Goal: Check status: Verify the current state of an ongoing process or item

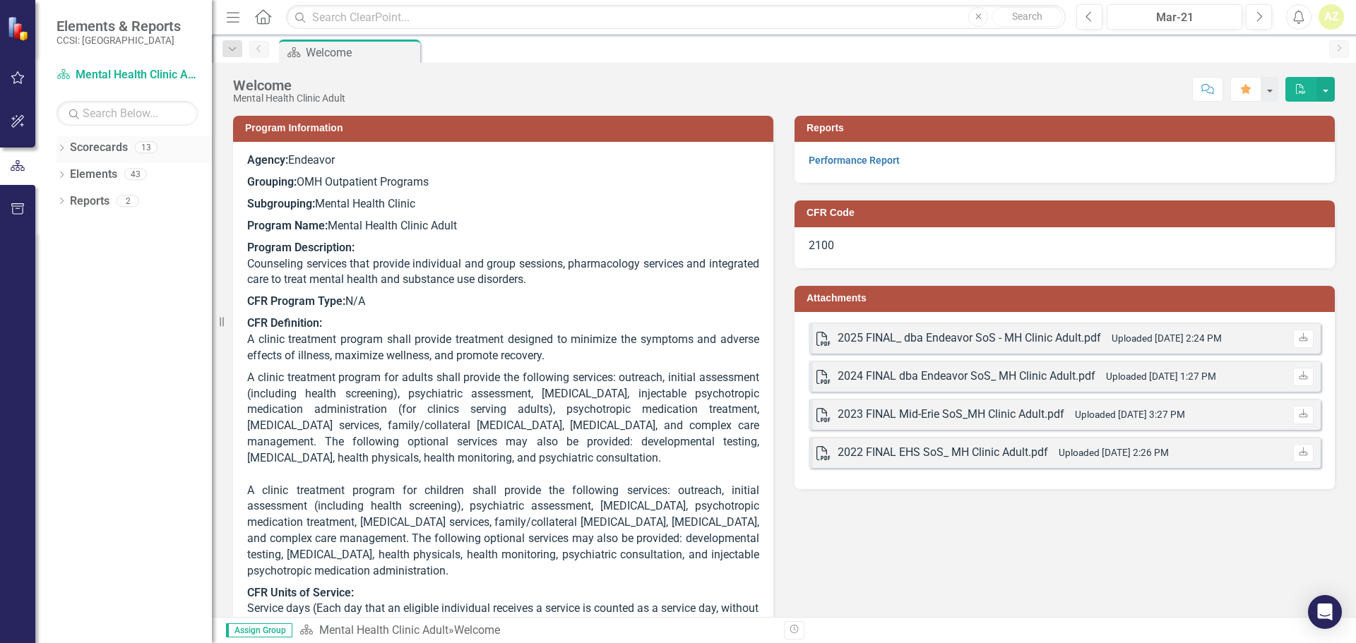
click at [60, 146] on icon "Dropdown" at bounding box center [61, 149] width 10 height 8
click at [66, 174] on icon "Dropdown" at bounding box center [69, 173] width 11 height 8
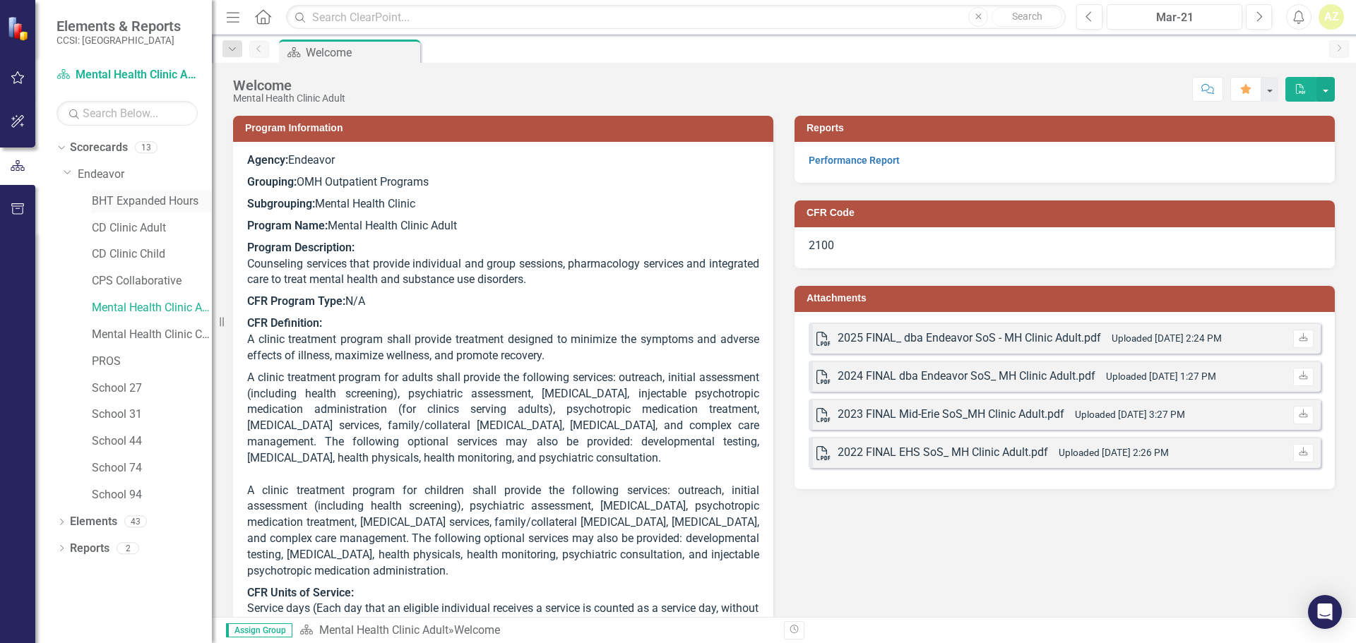
click at [124, 194] on link "BHT Expanded Hours" at bounding box center [152, 201] width 120 height 16
click at [141, 210] on div "BHT Expanded Hours" at bounding box center [152, 201] width 120 height 23
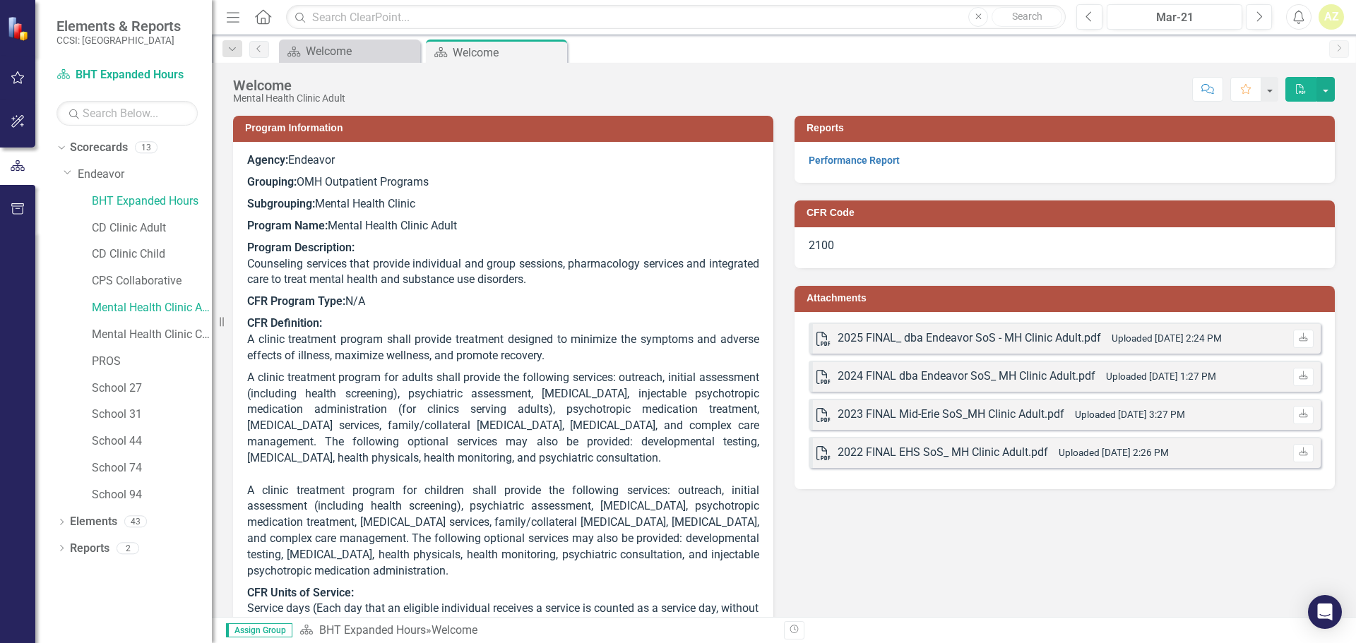
drag, startPoint x: 464, startPoint y: 56, endPoint x: 465, endPoint y: 65, distance: 8.6
click at [467, 64] on div "Menu Home Search Close Search Previous Mar-21 Next Alerts AZ User Edit Profile …" at bounding box center [784, 321] width 1144 height 643
click at [521, 81] on div "Score: N/A Mar-21 Completed Comment Favorite PDF" at bounding box center [843, 89] width 982 height 24
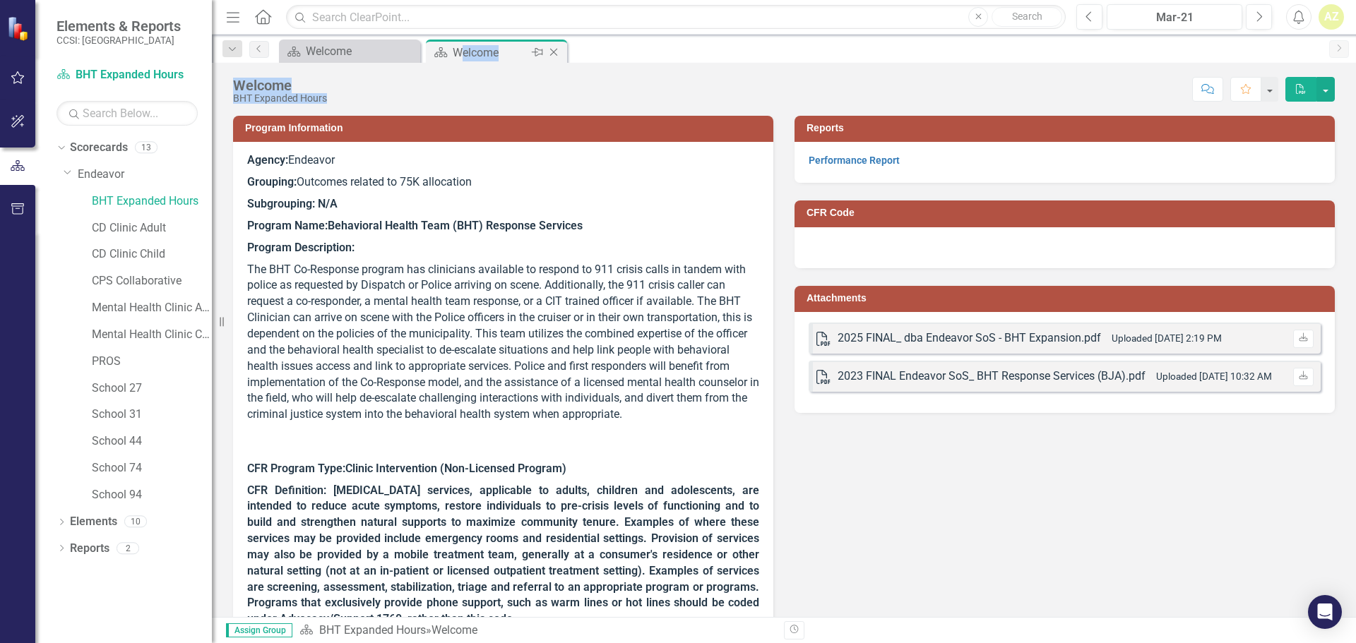
click at [510, 54] on div "Welcome" at bounding box center [491, 53] width 76 height 18
click at [831, 164] on link "Performance Report" at bounding box center [853, 160] width 91 height 11
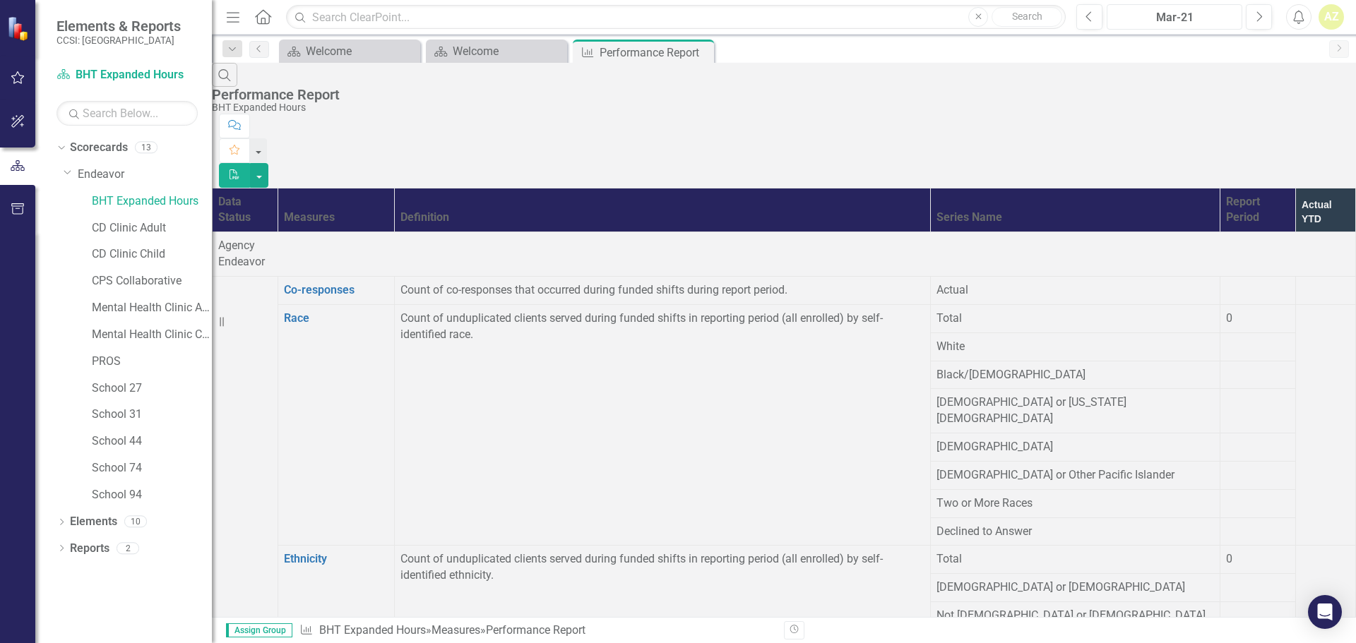
click at [1154, 22] on div "Mar-21" at bounding box center [1174, 17] width 126 height 17
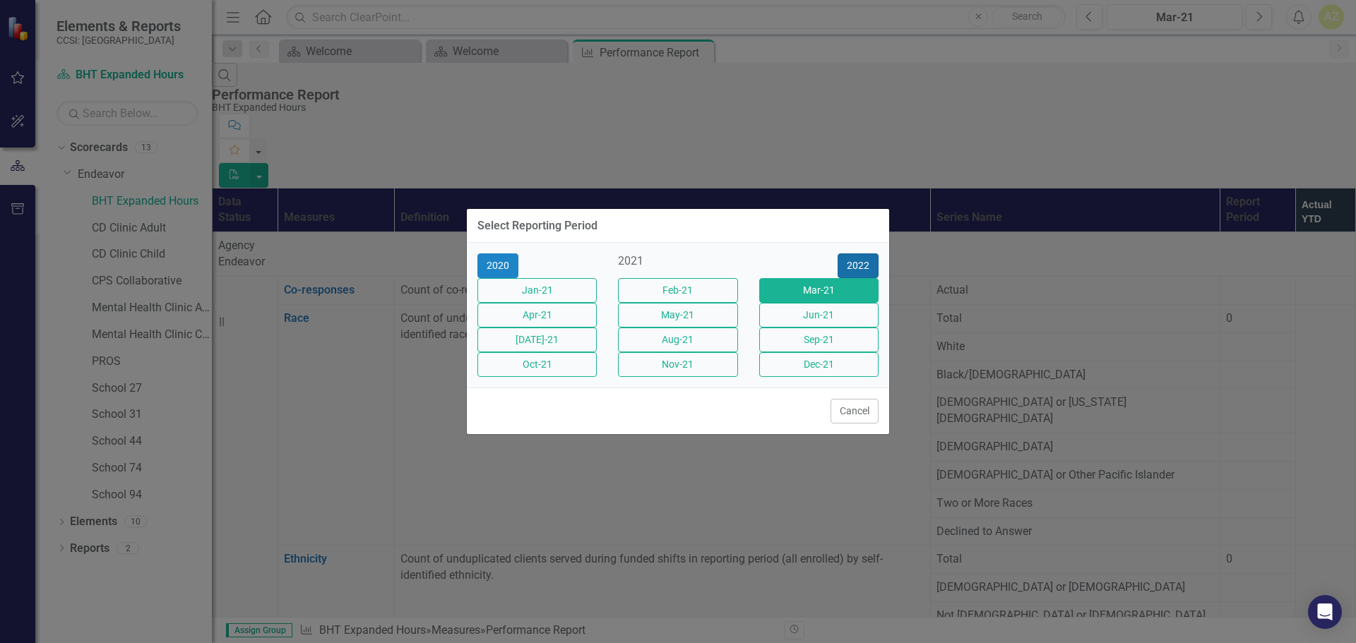
click at [853, 253] on button "2022" at bounding box center [857, 265] width 41 height 25
click at [853, 253] on button "2023" at bounding box center [857, 265] width 41 height 25
click at [854, 253] on button "2024" at bounding box center [857, 265] width 41 height 25
click at [851, 253] on button "2025" at bounding box center [857, 265] width 41 height 25
click at [516, 344] on button "[DATE]-25" at bounding box center [536, 340] width 119 height 25
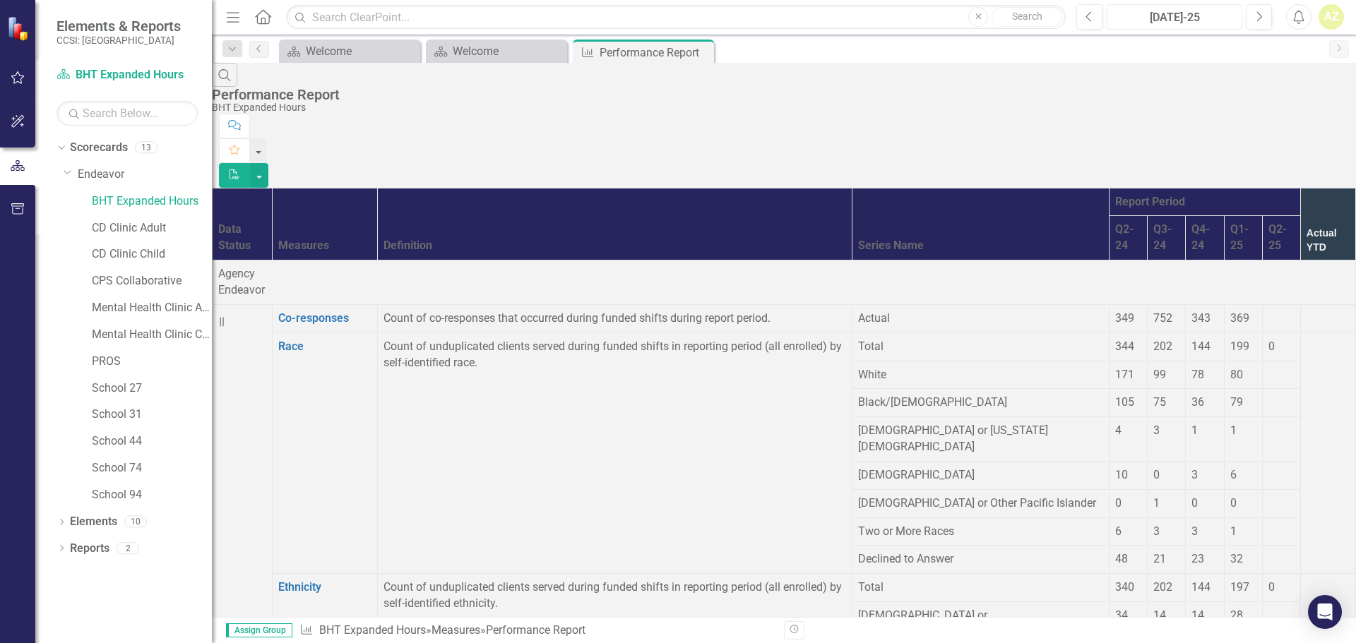
scroll to position [825, 0]
